Goal: Task Accomplishment & Management: Manage account settings

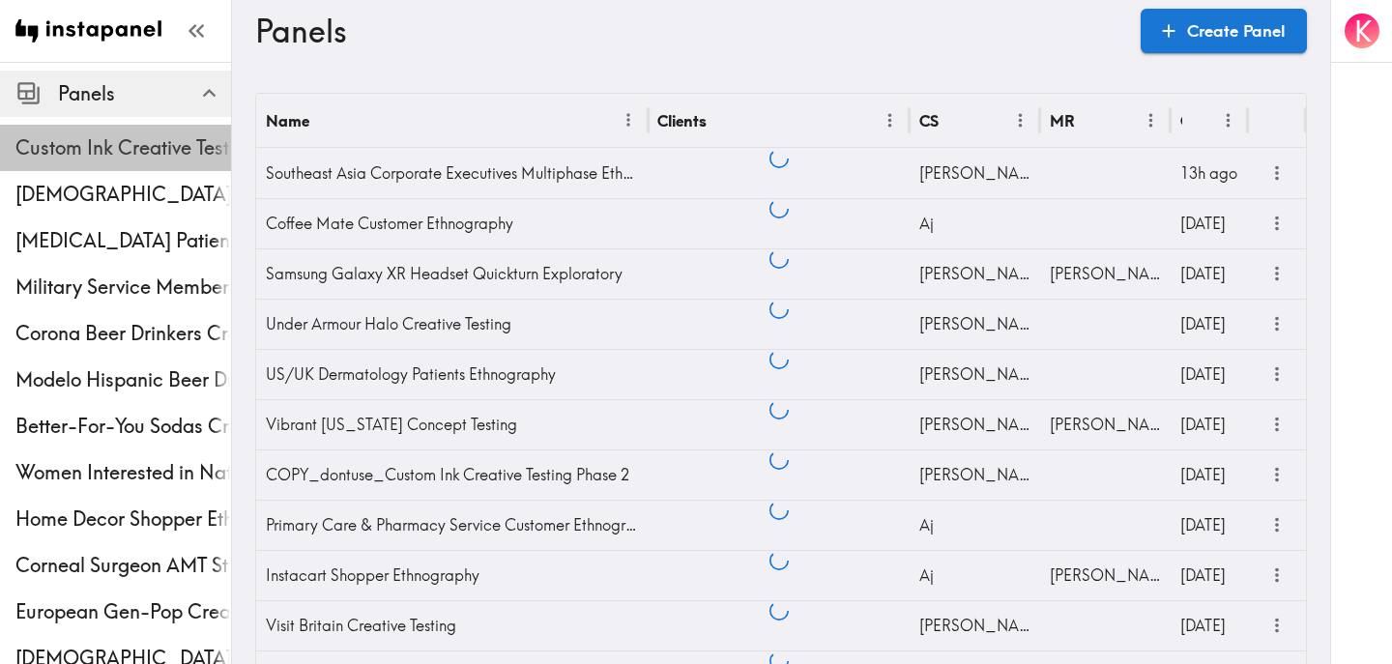
click at [63, 141] on span "Custom Ink Creative Testing Phase 2" at bounding box center [123, 147] width 216 height 27
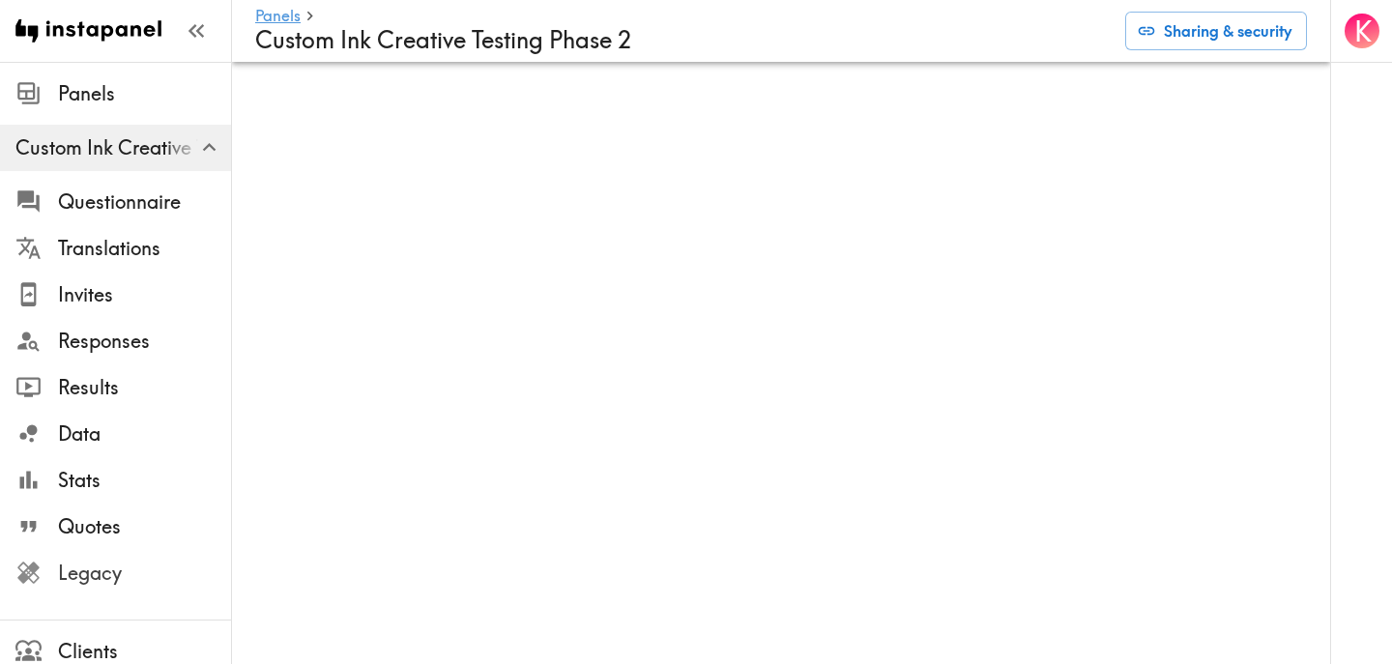
click at [125, 568] on span "Legacy" at bounding box center [144, 573] width 173 height 27
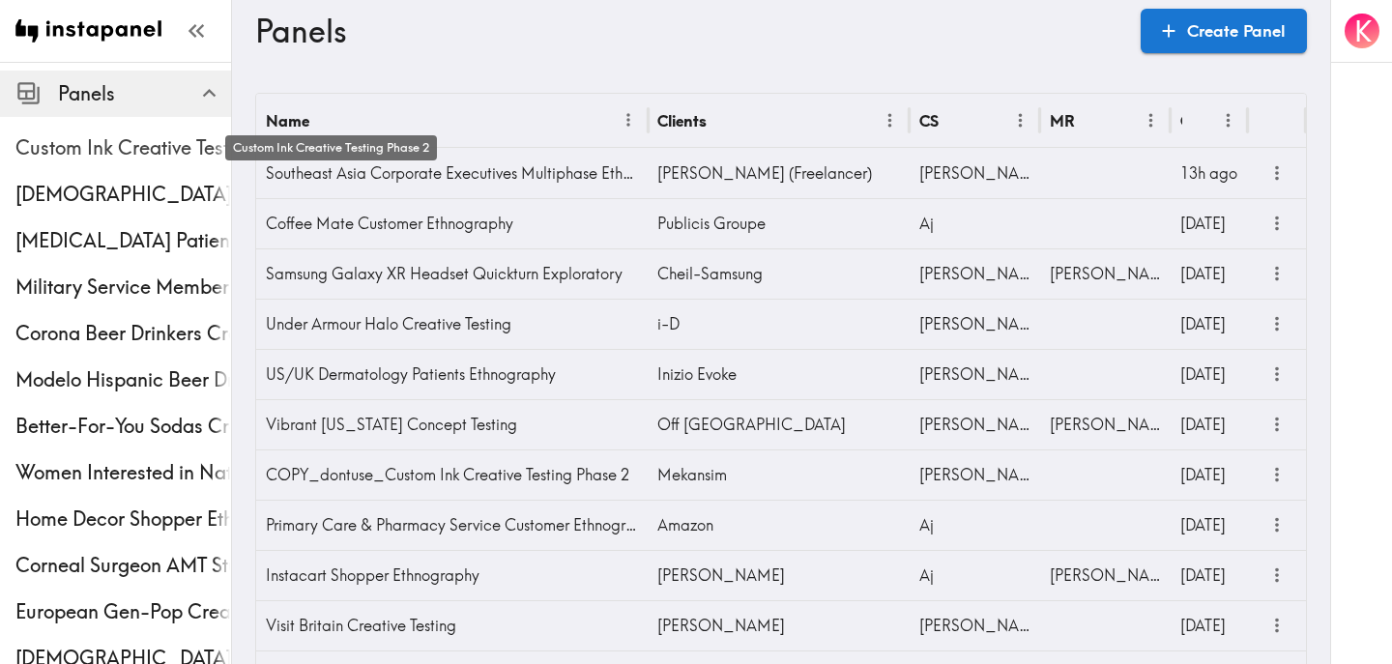
click at [168, 143] on span "Custom Ink Creative Testing Phase 2" at bounding box center [123, 147] width 216 height 27
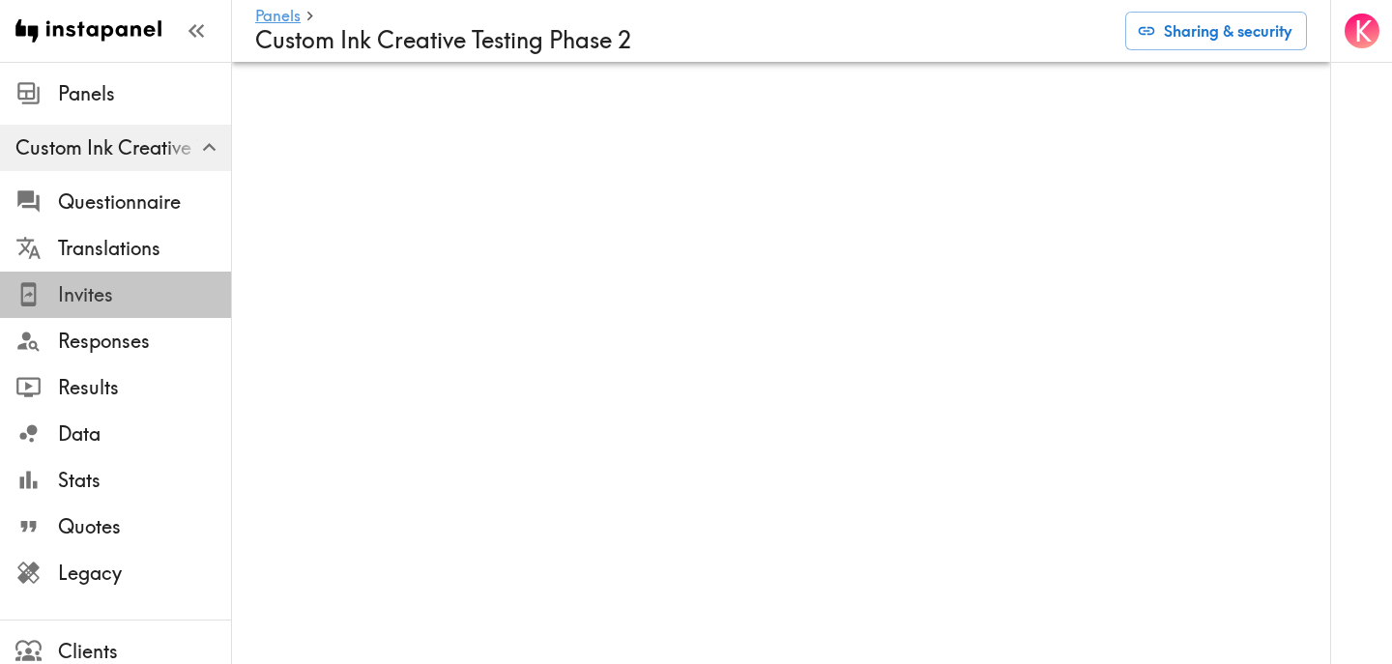
click at [118, 286] on span "Invites" at bounding box center [144, 294] width 173 height 27
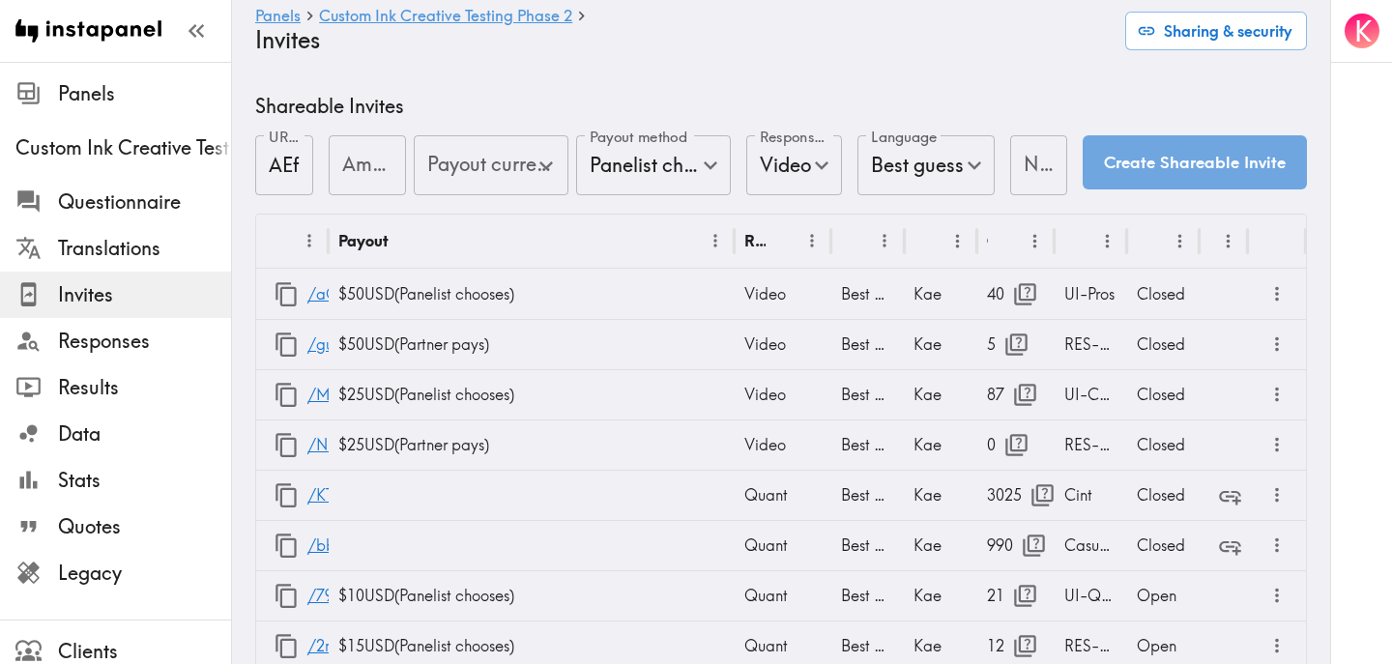
type input "US Global Equivalent - converted and cost-of-living adjusted"
type input "USD - US Dollar (United States of America, American Samoa, Bonaire, Sint Eustat…"
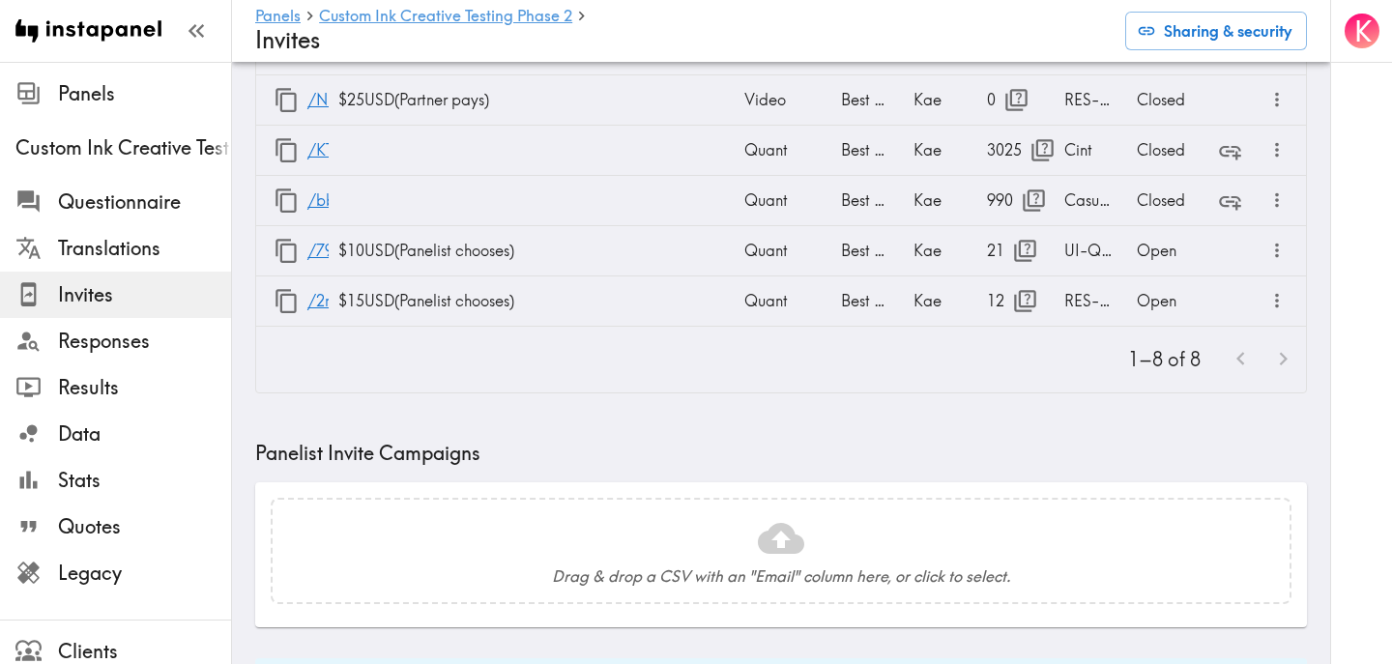
scroll to position [390, 0]
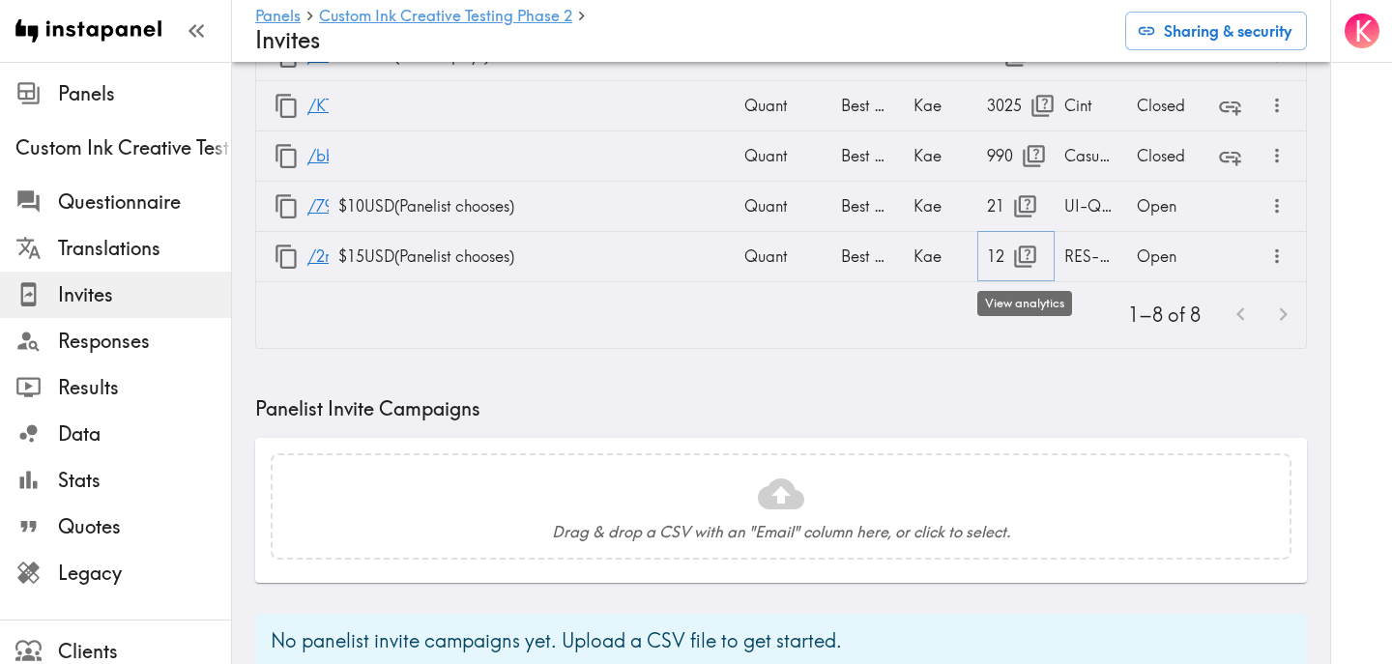
click at [1032, 244] on icon "button" at bounding box center [1025, 257] width 26 height 26
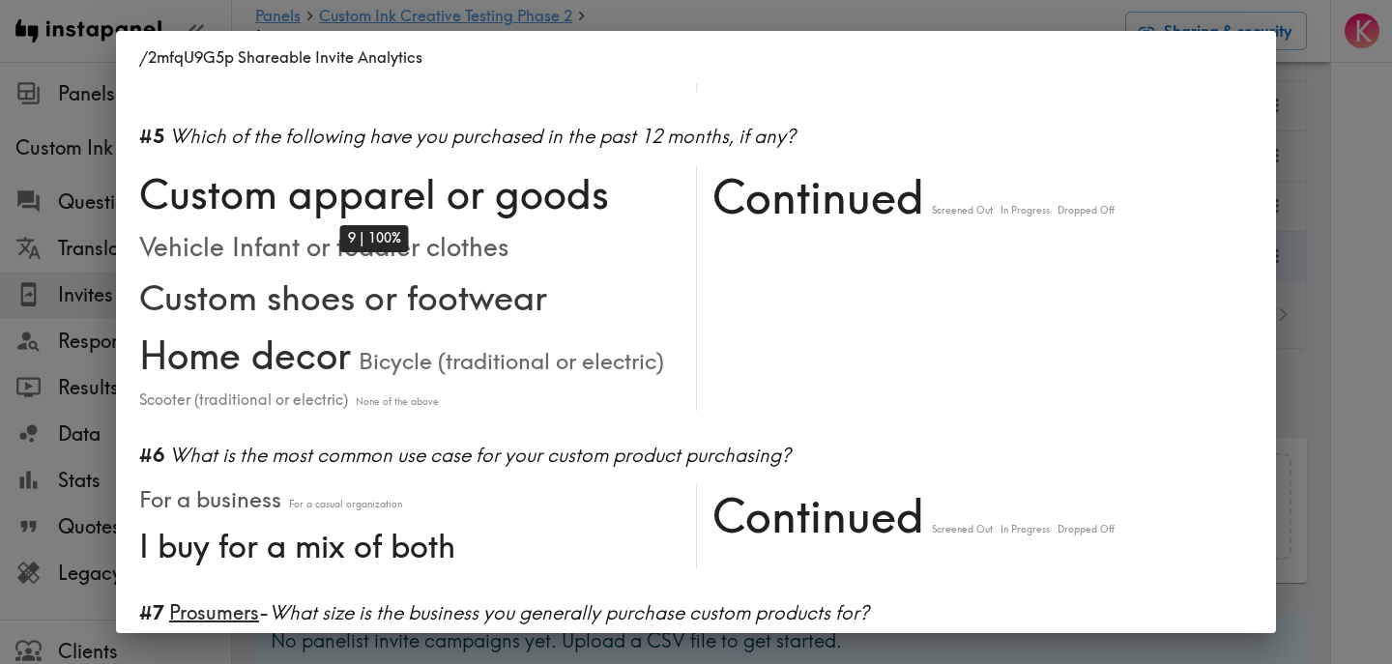
scroll to position [552, 0]
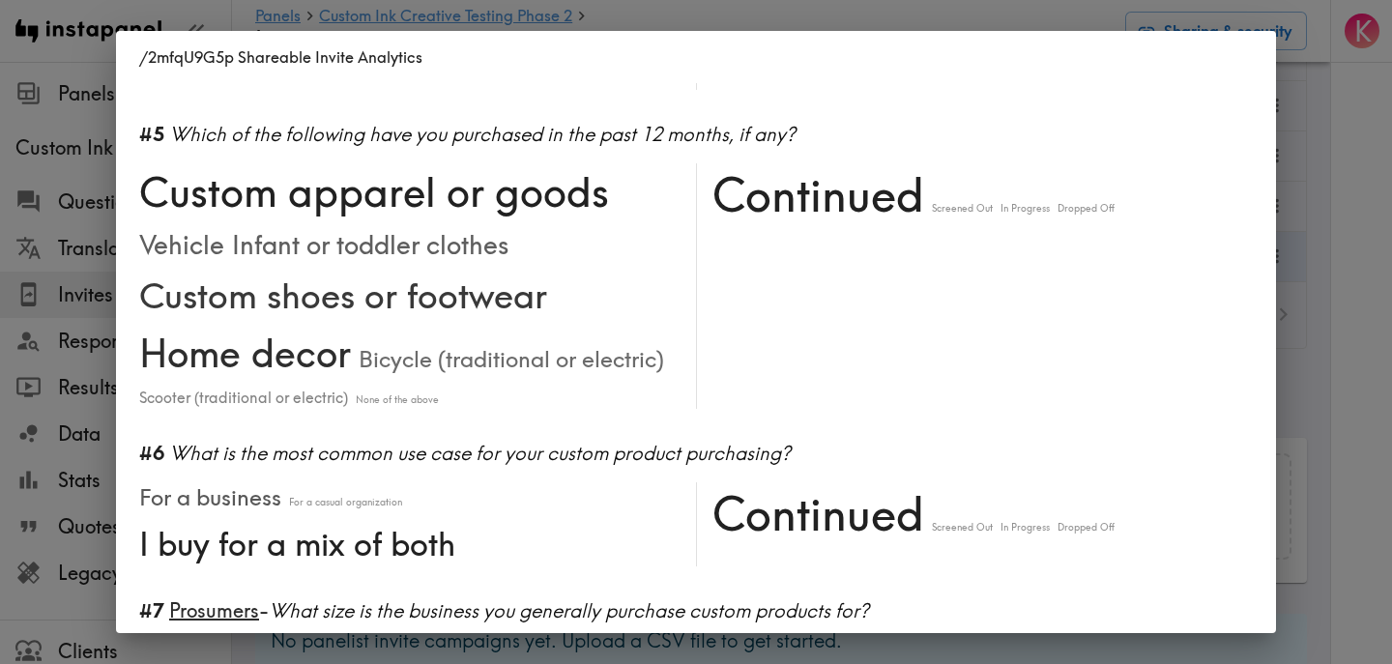
click at [1317, 349] on div "/2mfqU9G5p Shareable Invite Analytics #1 There is a new instapanel! 0-4s 5-9s 1…" at bounding box center [696, 332] width 1392 height 664
